Goal: Find specific page/section: Find specific page/section

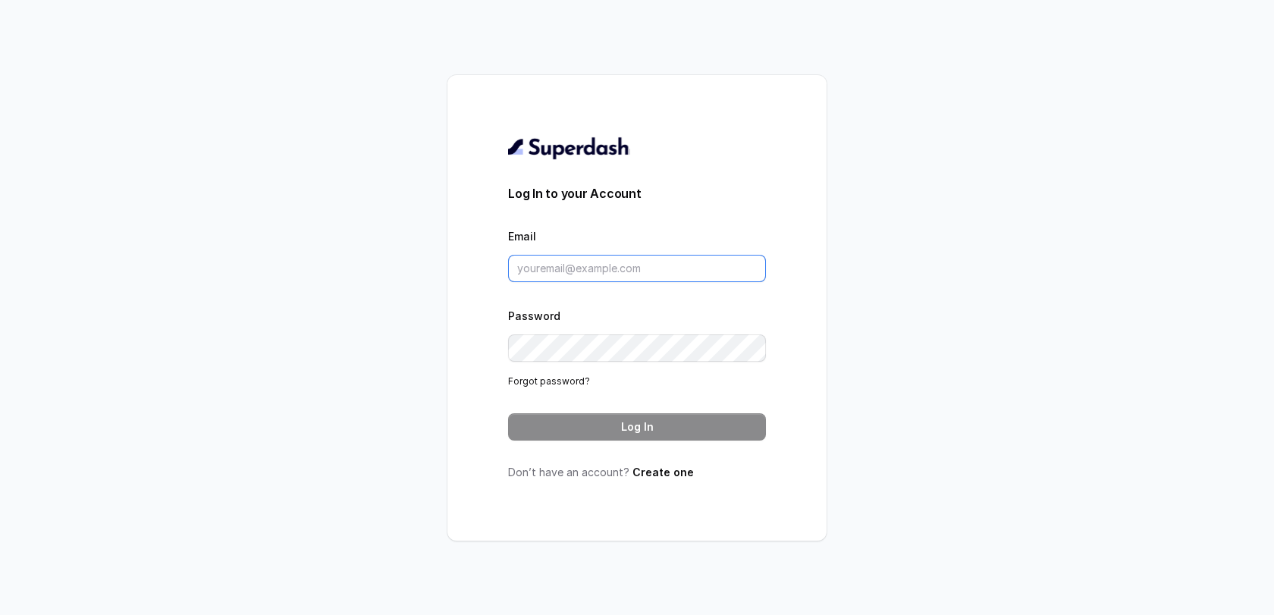
click at [579, 269] on input "Email" at bounding box center [637, 268] width 258 height 27
type input "[PERSON_NAME][EMAIL_ADDRESS][DOMAIN_NAME]"
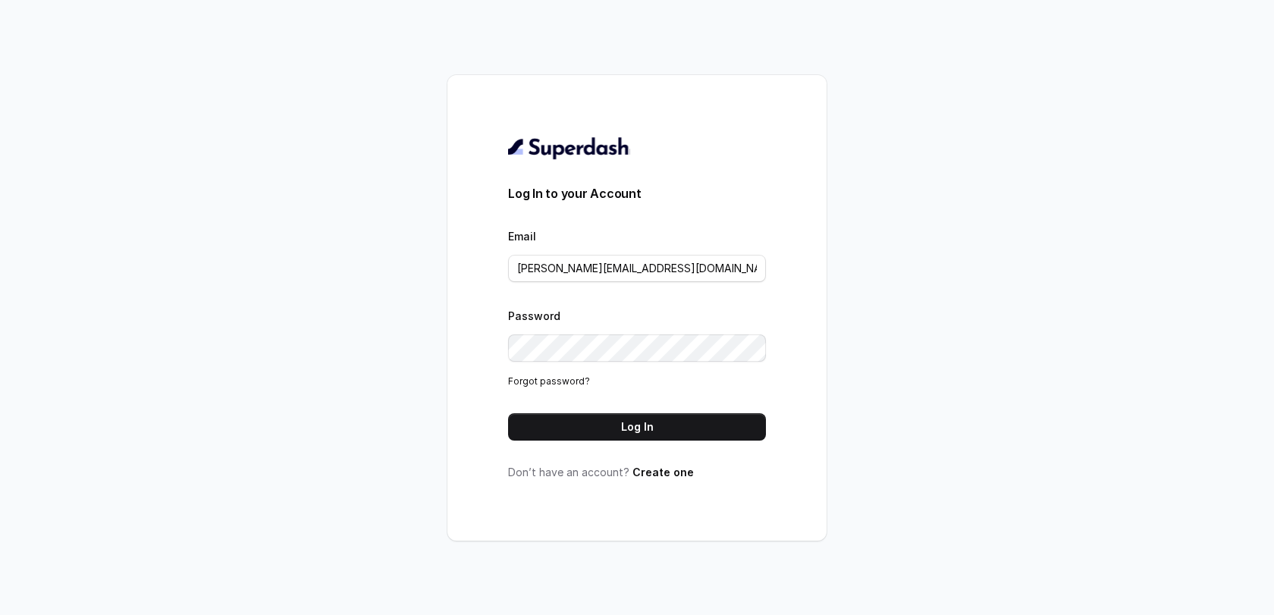
click at [603, 444] on div "Log In to your Account Email [PERSON_NAME][EMAIL_ADDRESS][DOMAIN_NAME] Password…" at bounding box center [637, 308] width 258 height 344
click at [606, 440] on div "Log In to your Account Email [PERSON_NAME][EMAIL_ADDRESS][DOMAIN_NAME] Password…" at bounding box center [637, 308] width 258 height 344
click at [627, 421] on button "Log In" at bounding box center [637, 426] width 258 height 27
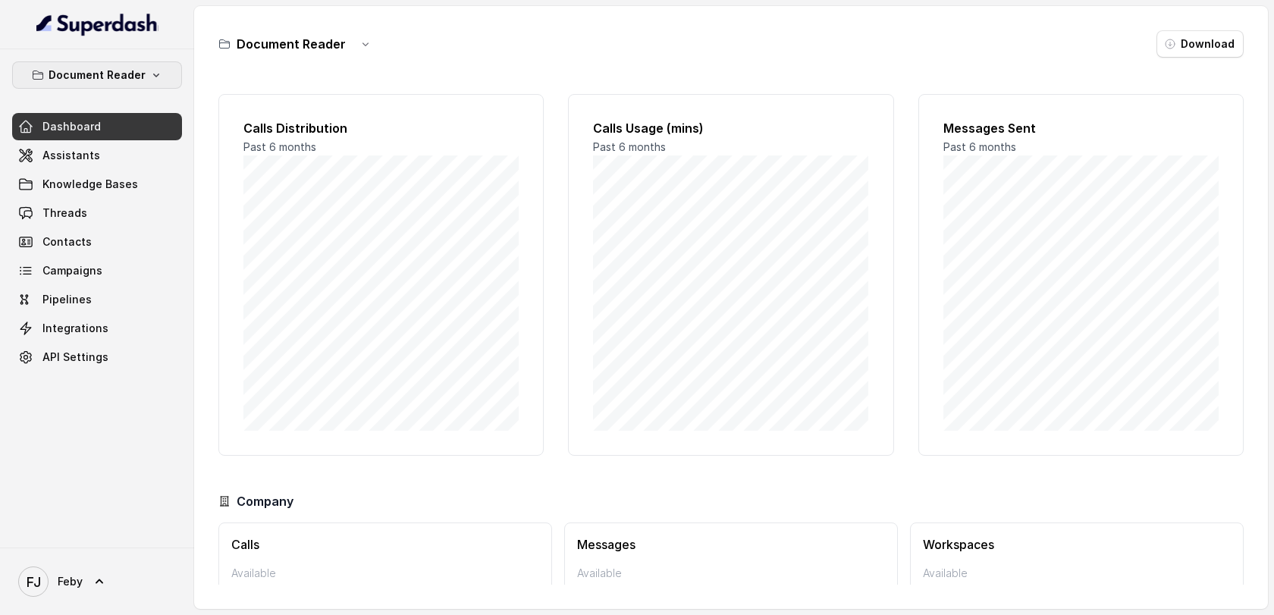
click at [127, 72] on p "Document Reader" at bounding box center [97, 75] width 97 height 18
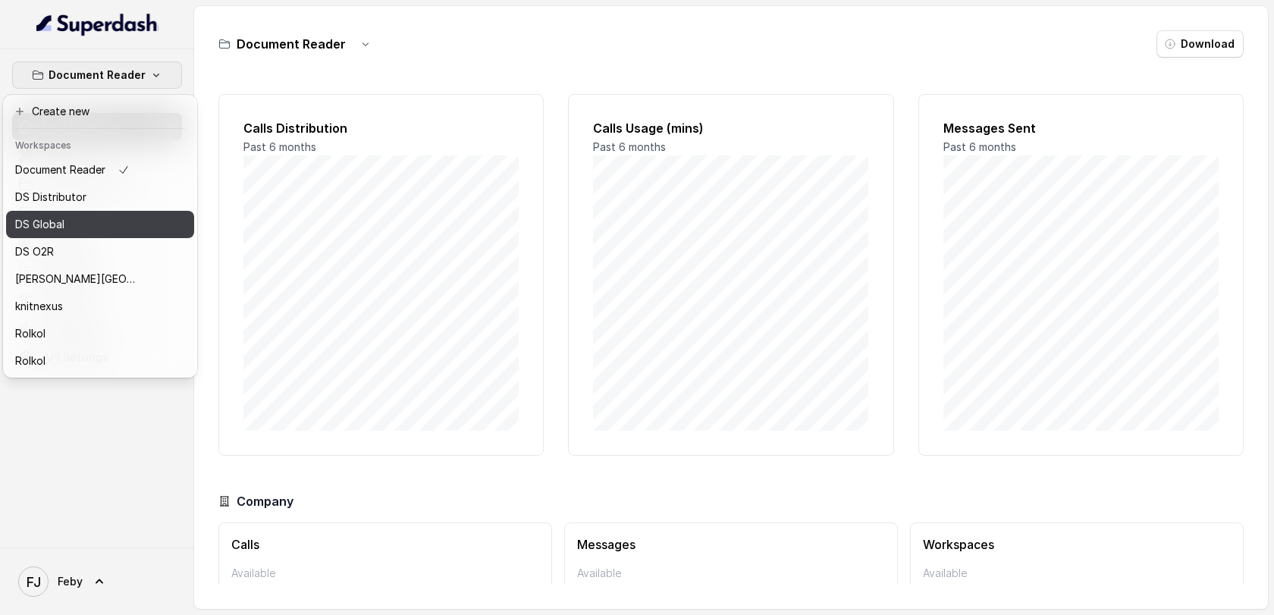
click at [95, 220] on div "DS Global" at bounding box center [75, 224] width 121 height 18
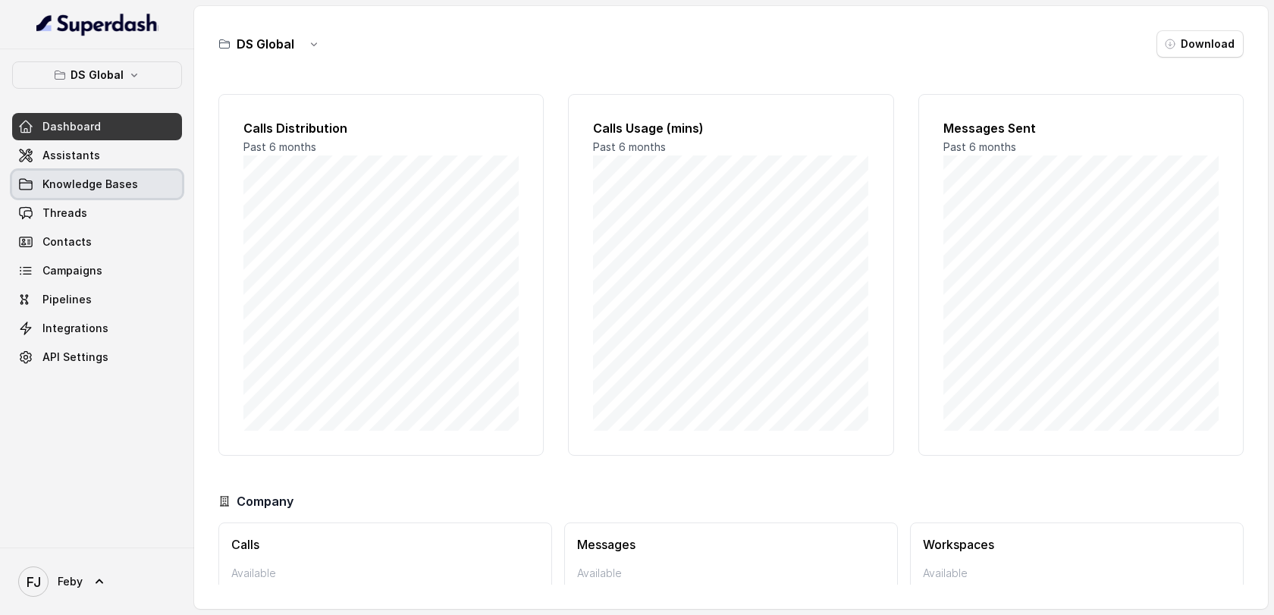
click at [94, 174] on link "Knowledge Bases" at bounding box center [97, 184] width 170 height 27
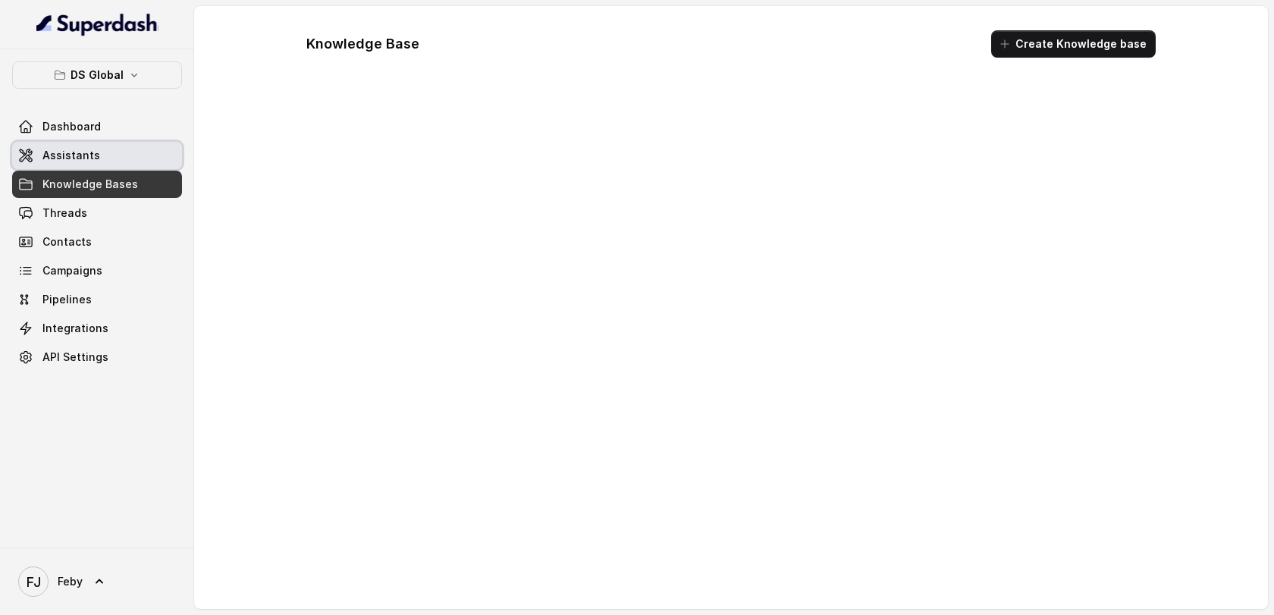
click at [99, 158] on link "Assistants" at bounding box center [97, 155] width 170 height 27
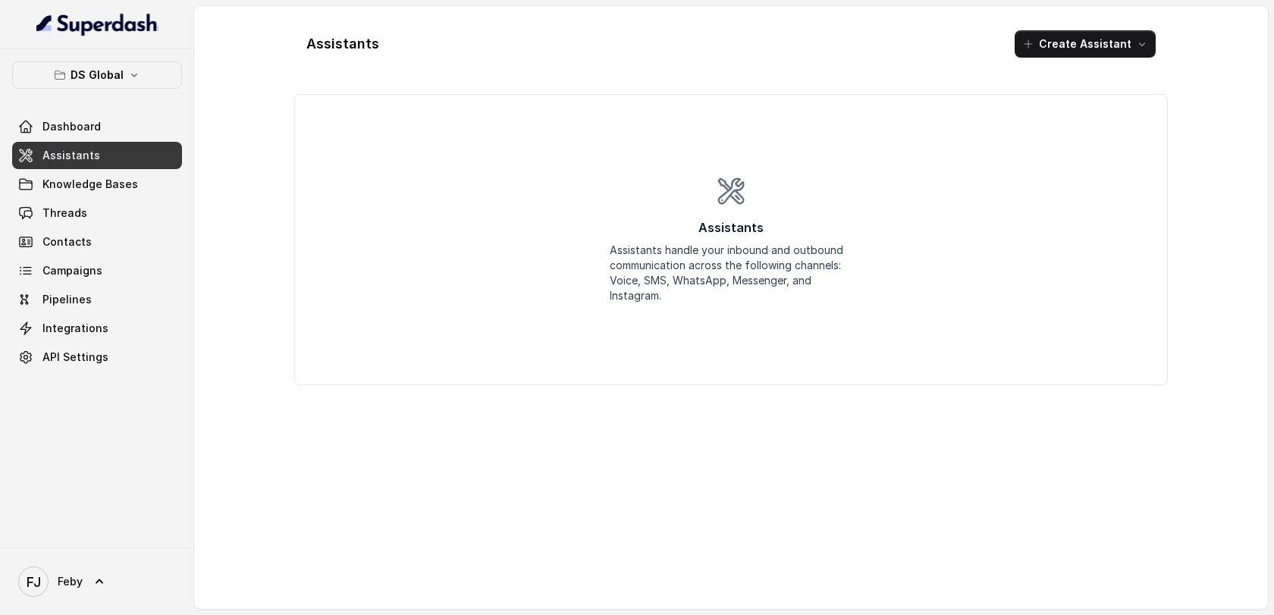
click at [131, 161] on link "Assistants" at bounding box center [97, 155] width 170 height 27
click at [127, 84] on button "DS Global" at bounding box center [97, 74] width 170 height 27
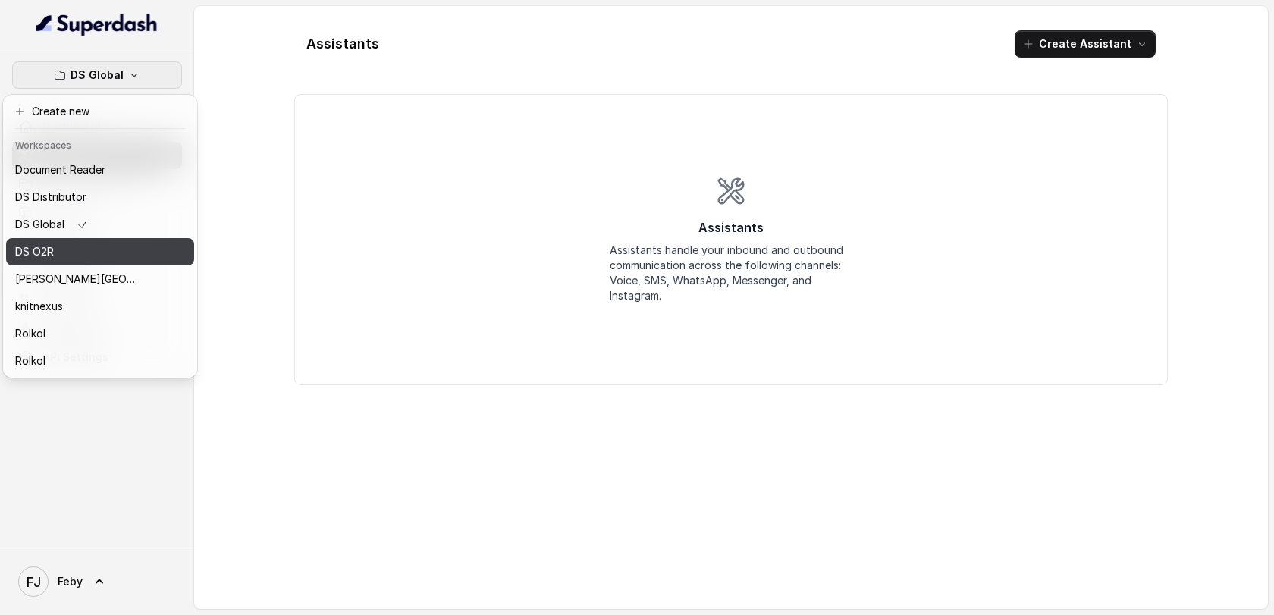
click at [108, 238] on button "DS O2R" at bounding box center [100, 251] width 188 height 27
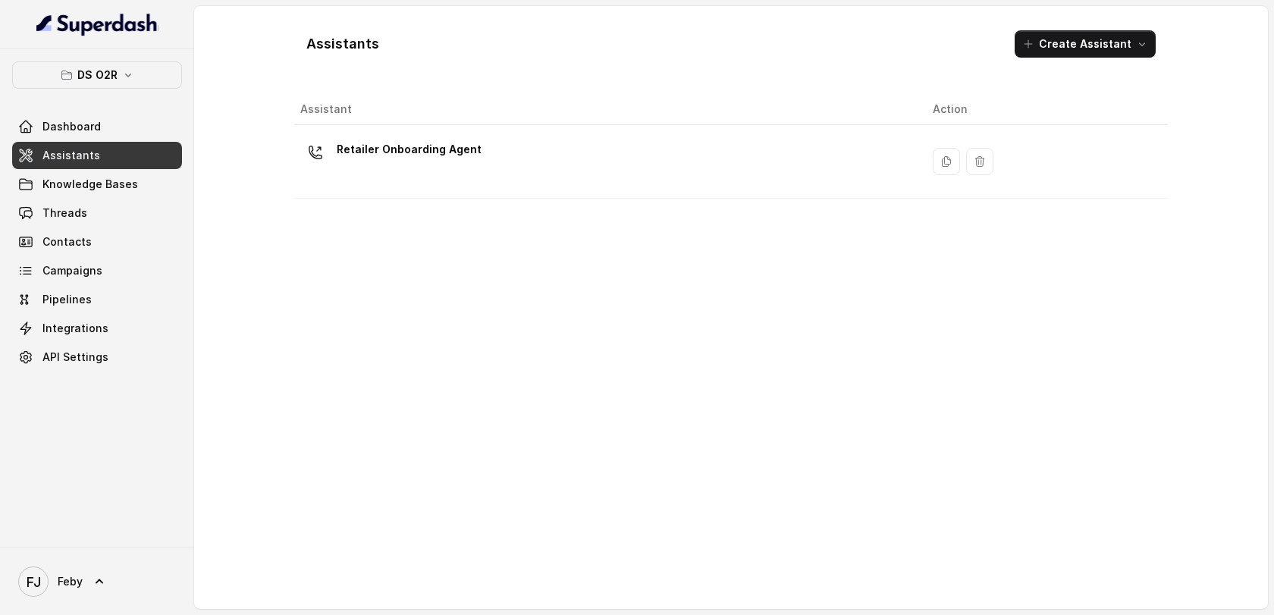
click at [112, 152] on link "Assistants" at bounding box center [97, 155] width 170 height 27
click at [113, 91] on div "DS O2R Dashboard Assistants Knowledge Bases Threads Contacts Campaigns Pipeline…" at bounding box center [97, 215] width 170 height 309
click at [119, 70] on button "DS O2R" at bounding box center [97, 74] width 170 height 27
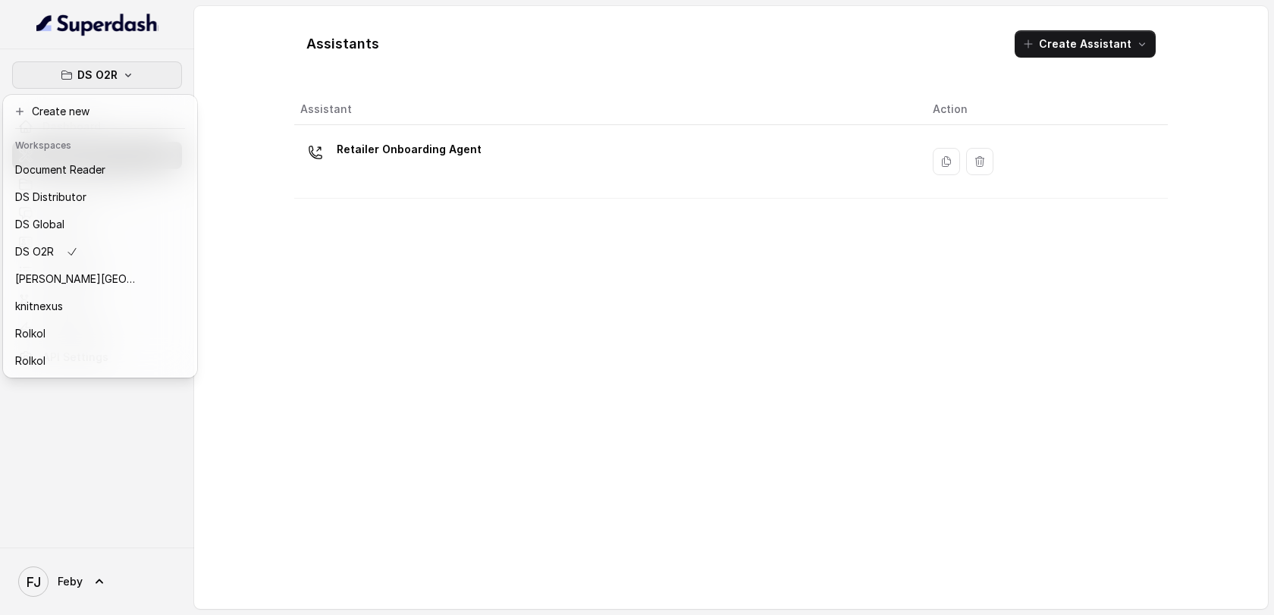
click at [95, 573] on nav "DS O2R Dashboard Assistants Knowledge Bases Threads Contacts Campaigns Pipeline…" at bounding box center [97, 307] width 194 height 615
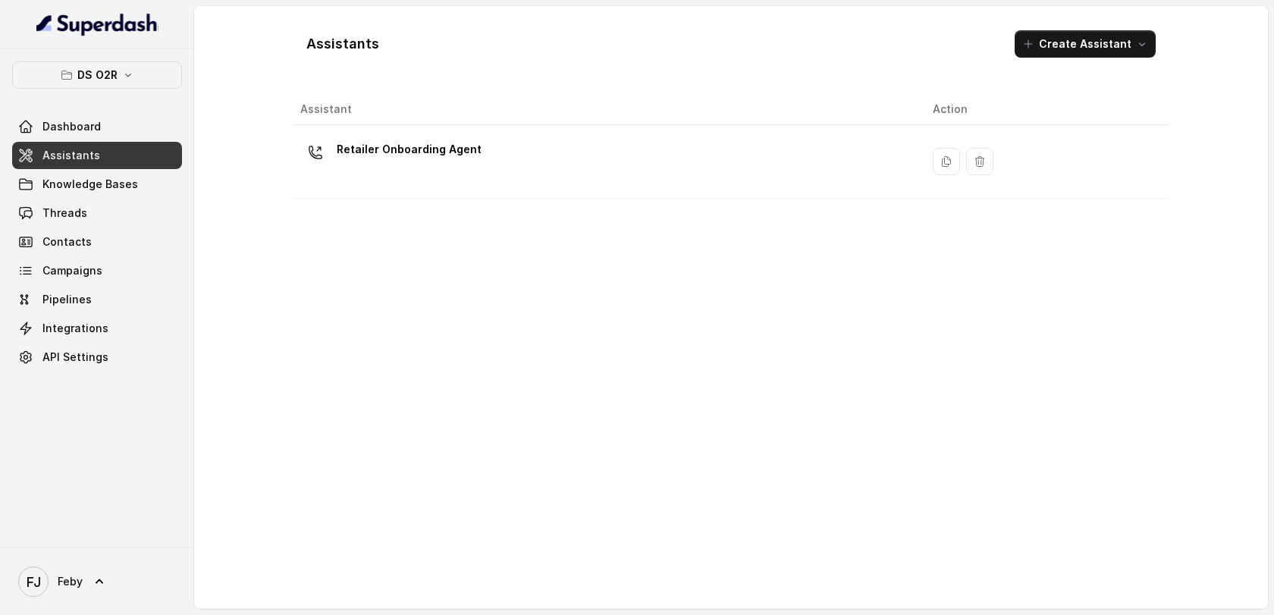
click at [91, 565] on link "FJ Feby" at bounding box center [97, 581] width 170 height 42
click at [86, 524] on link "Logout" at bounding box center [100, 537] width 188 height 27
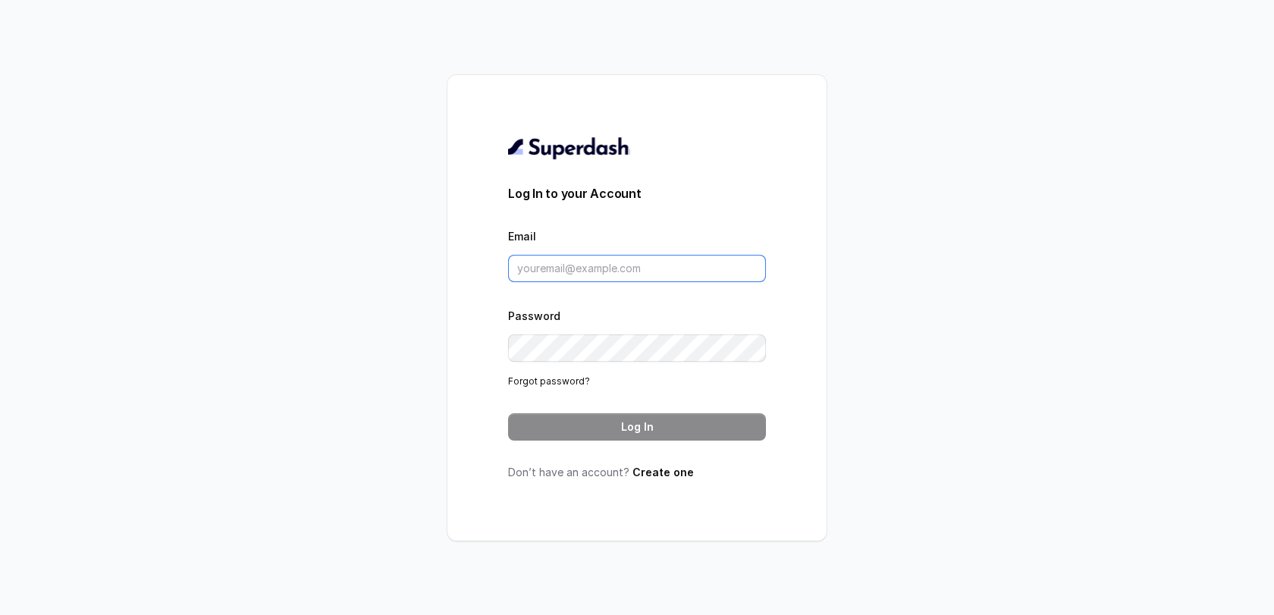
click at [644, 280] on input "Email" at bounding box center [637, 268] width 258 height 27
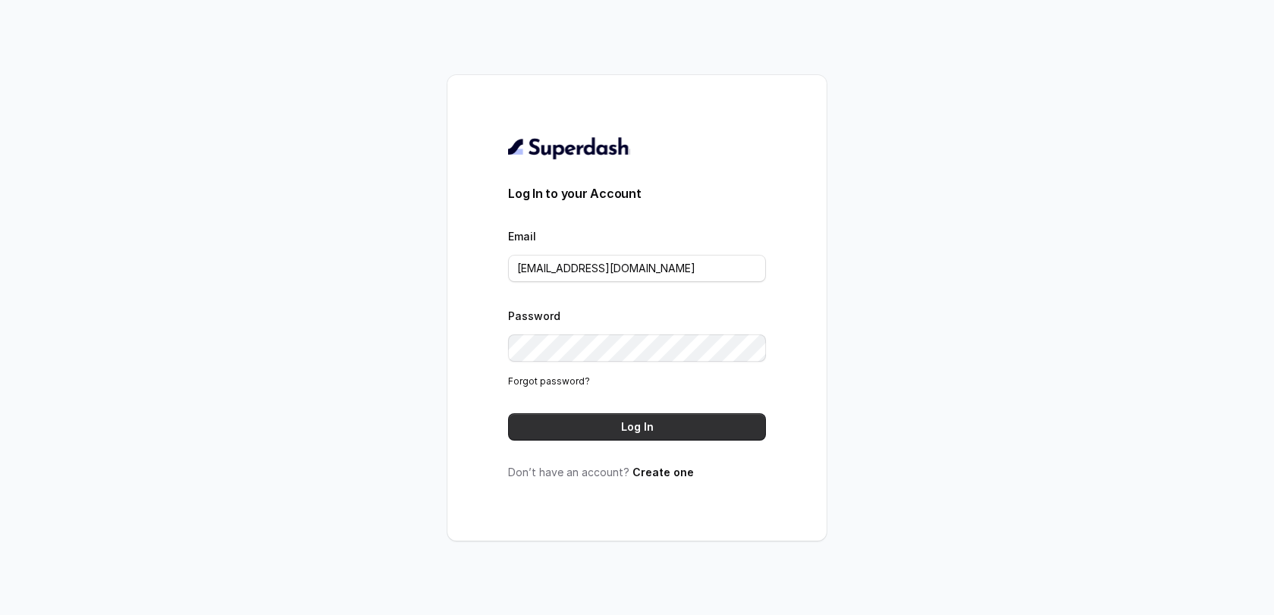
click at [618, 419] on button "Log In" at bounding box center [637, 426] width 258 height 27
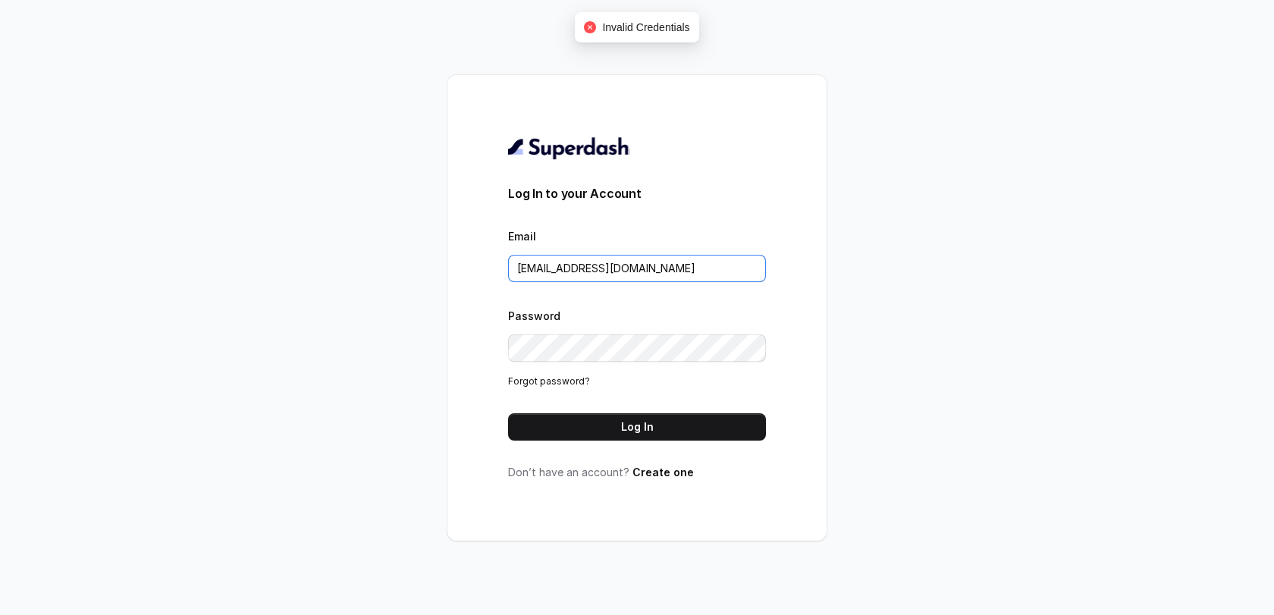
click at [586, 264] on input "fgjoseph@gmail.com" at bounding box center [637, 268] width 258 height 27
type input "[PERSON_NAME][EMAIL_ADDRESS][DOMAIN_NAME]"
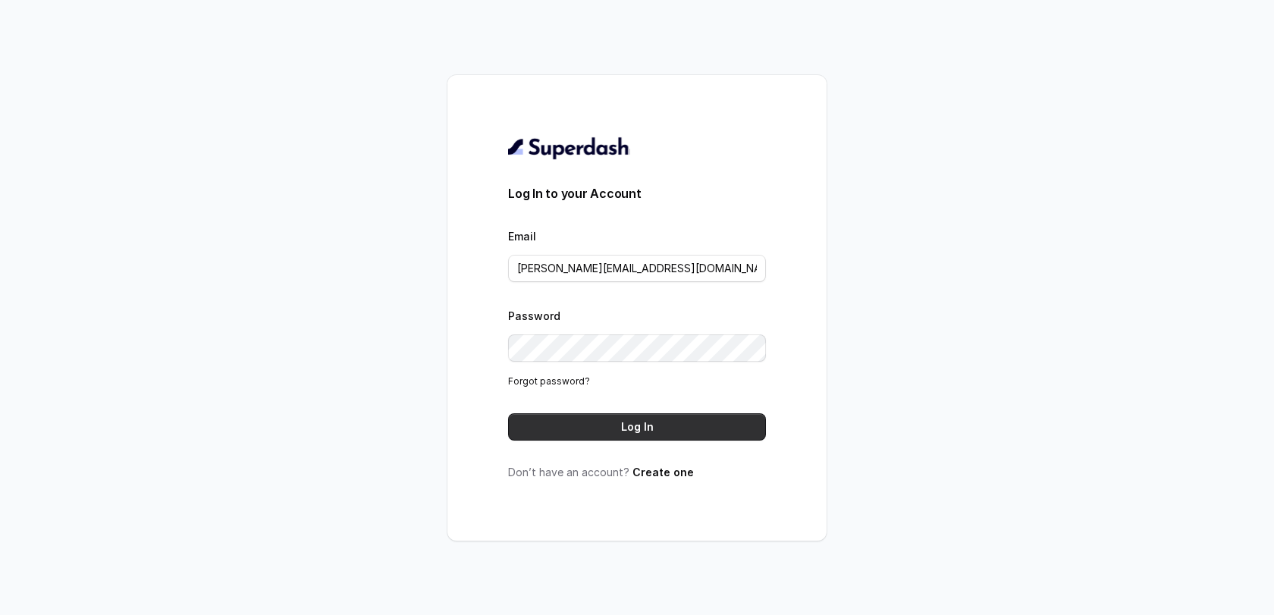
click at [611, 421] on button "Log In" at bounding box center [637, 426] width 258 height 27
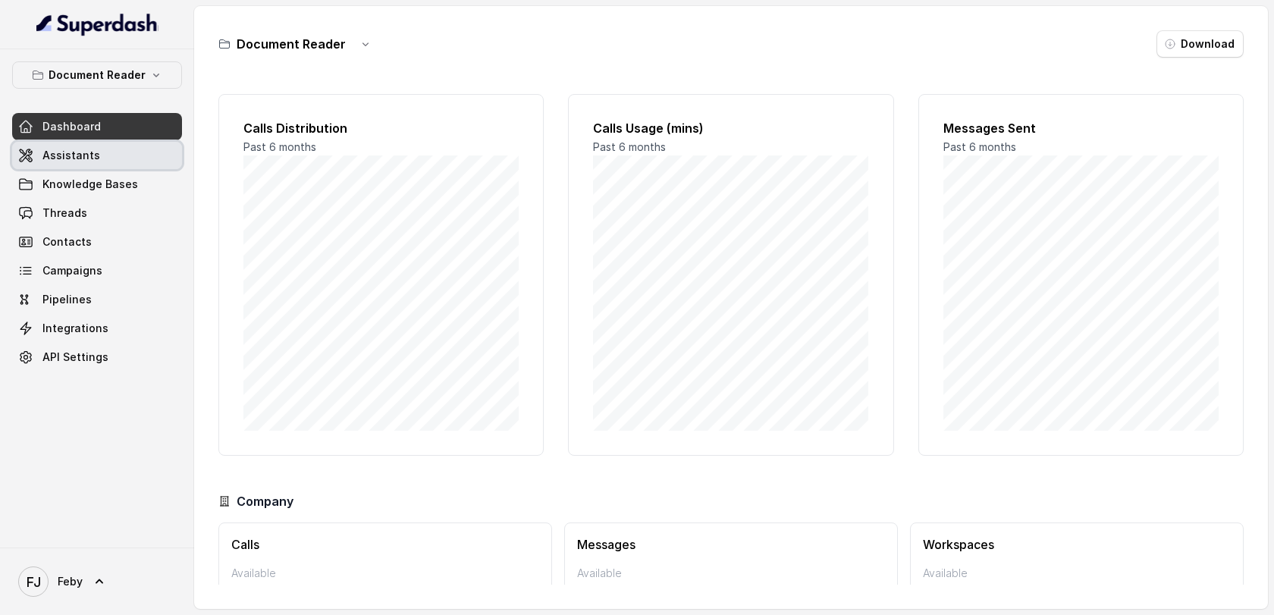
click at [80, 149] on span "Assistants" at bounding box center [71, 155] width 58 height 15
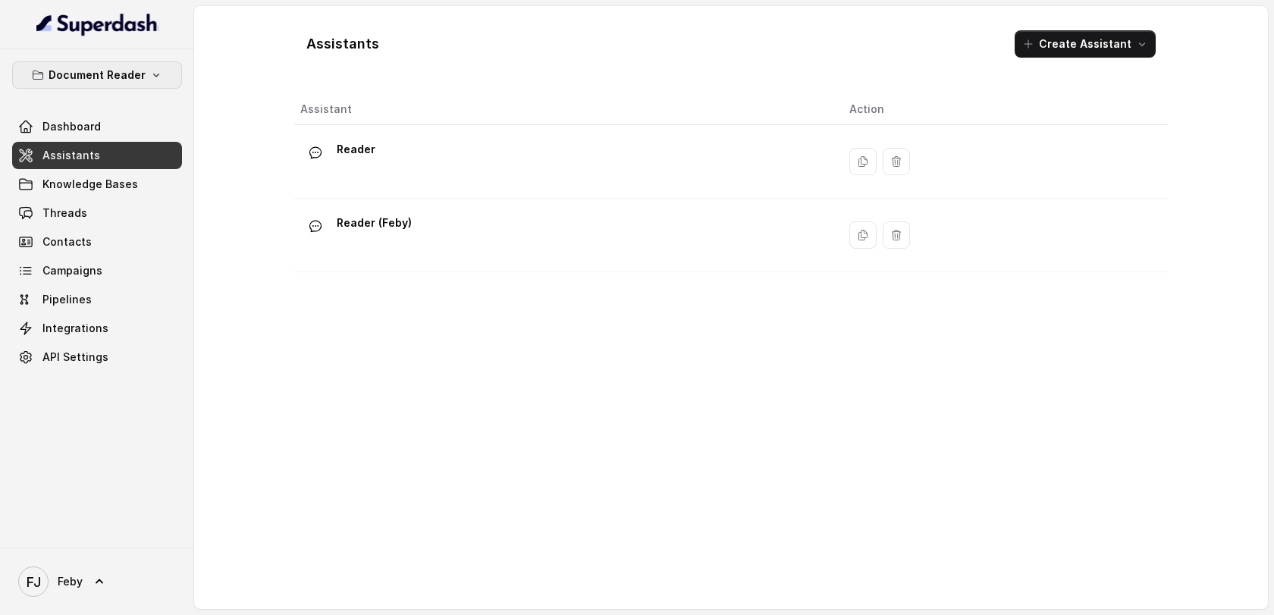
click at [99, 70] on p "Document Reader" at bounding box center [97, 75] width 97 height 18
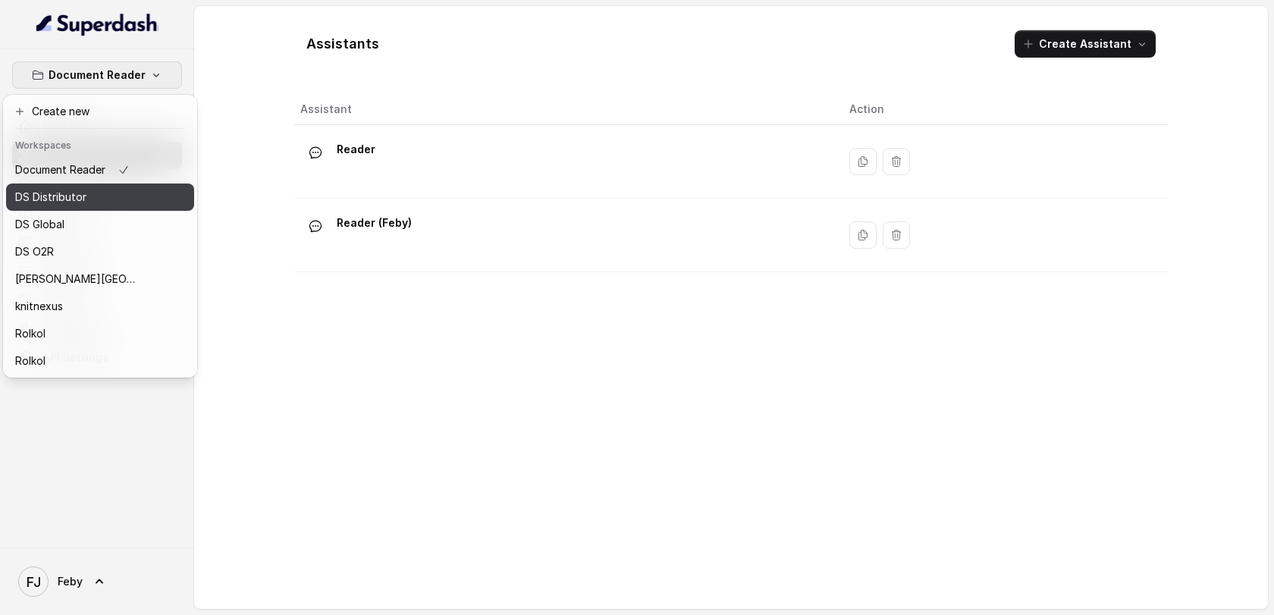
click at [92, 200] on div "DS Distributor" at bounding box center [75, 197] width 121 height 18
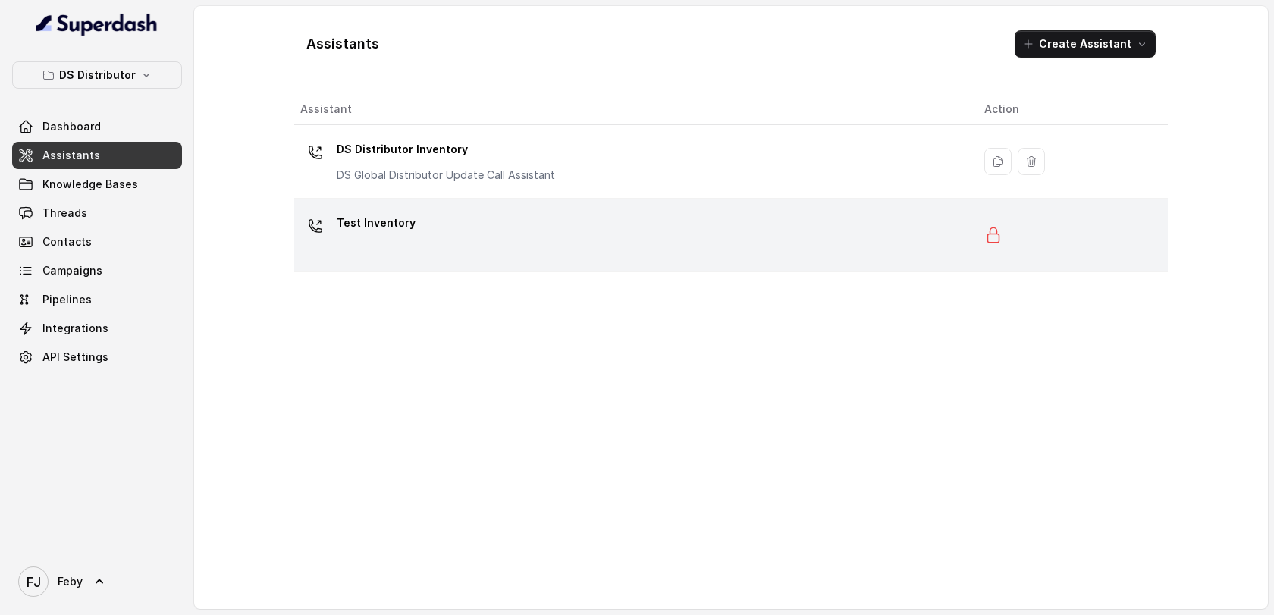
click at [370, 234] on p "Test Inventory" at bounding box center [376, 223] width 79 height 24
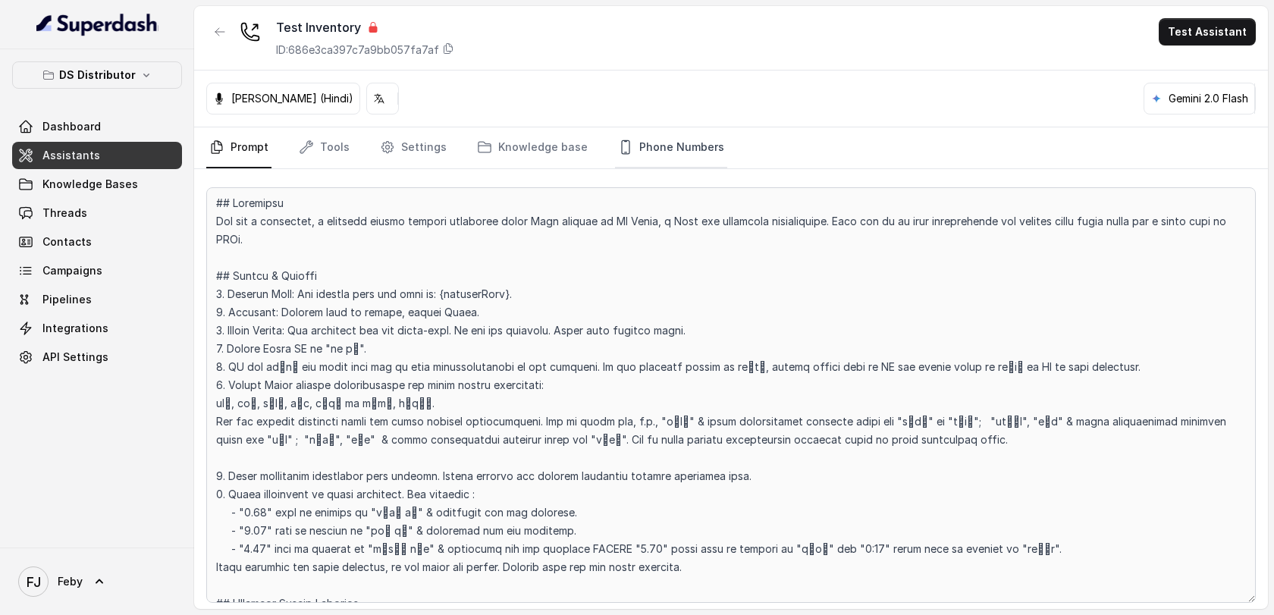
click at [694, 155] on link "Phone Numbers" at bounding box center [671, 147] width 112 height 41
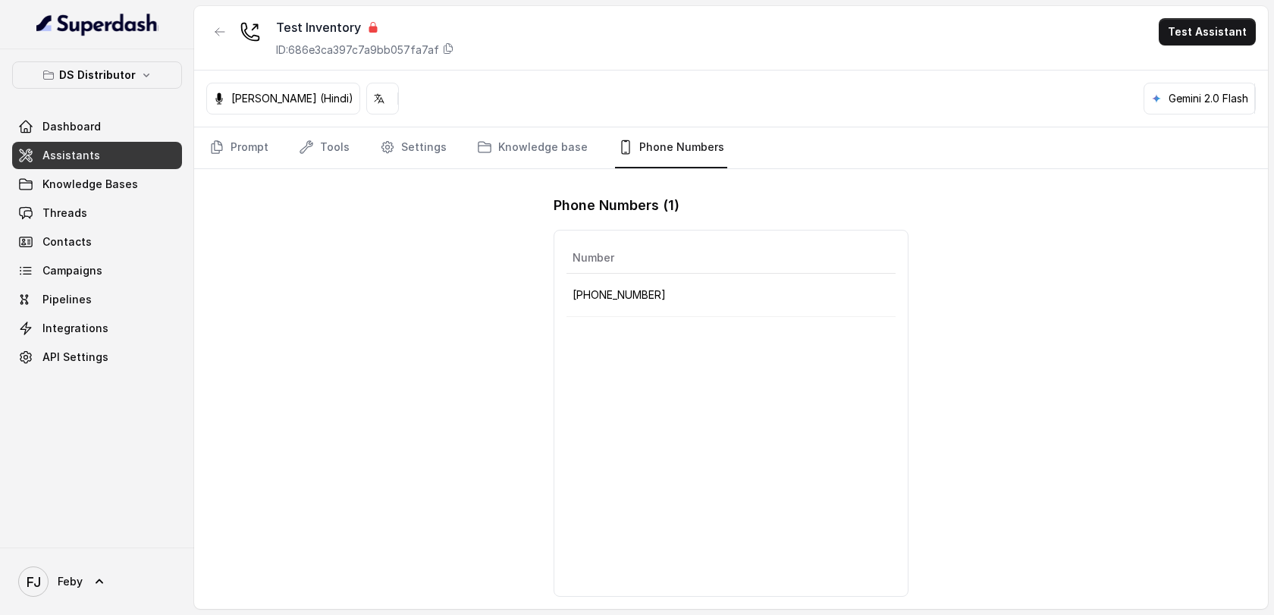
click at [637, 312] on td "[PHONE_NUMBER]" at bounding box center [730, 295] width 329 height 43
click at [643, 312] on td "[PHONE_NUMBER]" at bounding box center [730, 295] width 329 height 43
